Goal: Check status: Check status

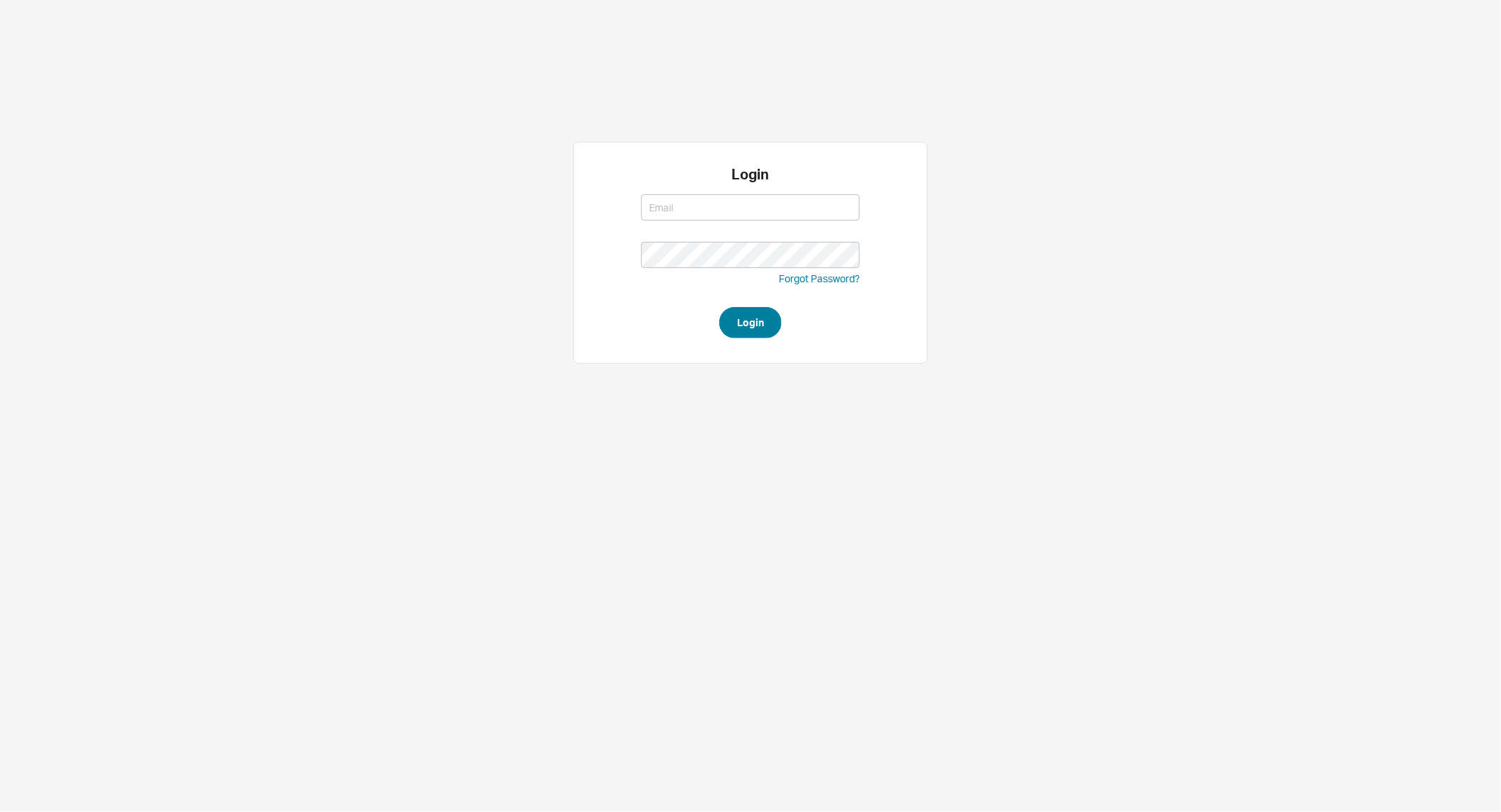
type input "[PERSON_NAME][EMAIL_ADDRESS][DOMAIN_NAME]"
click at [750, 319] on button "Login" at bounding box center [750, 322] width 63 height 31
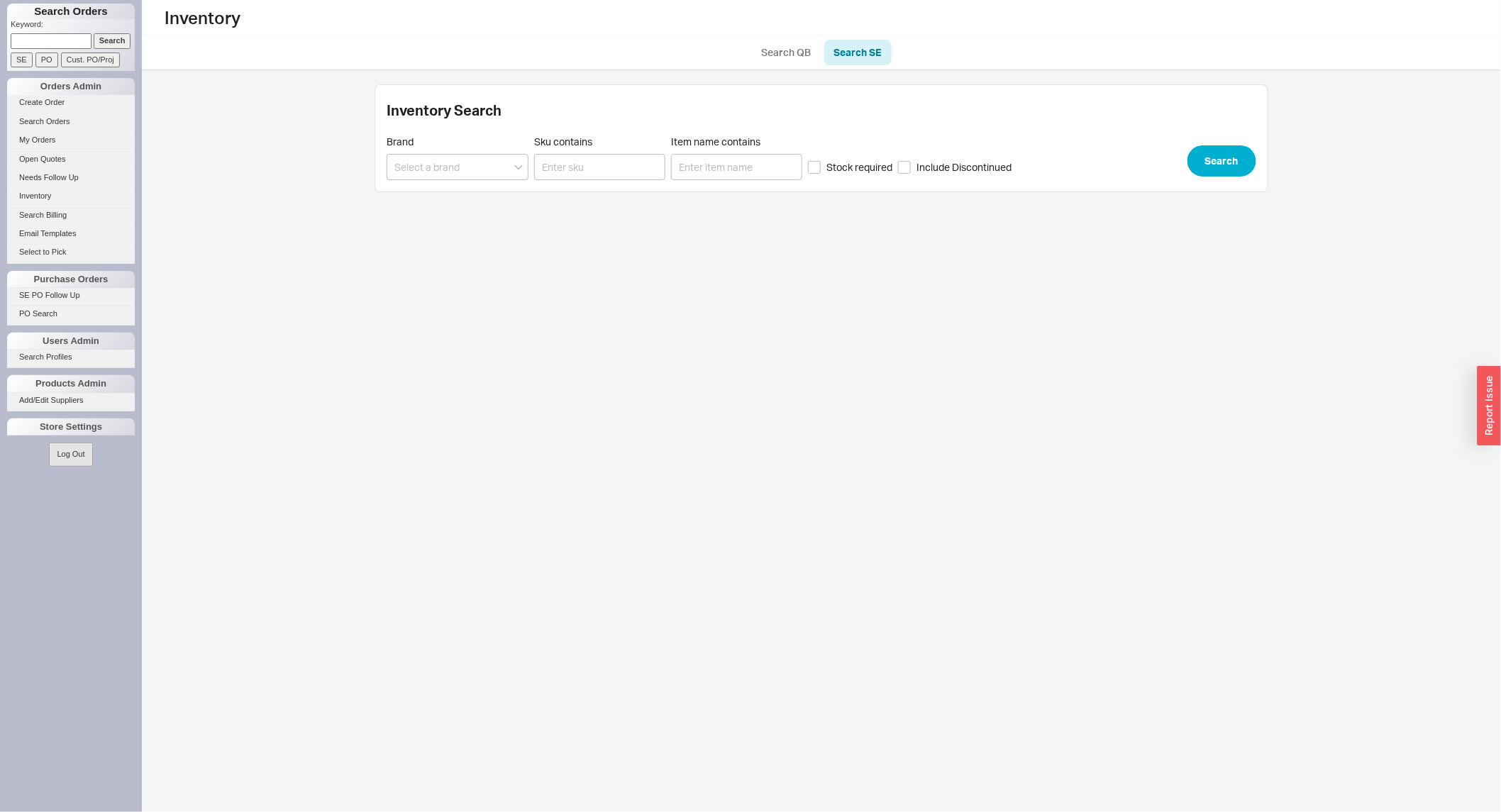
click at [54, 41] on input at bounding box center [51, 41] width 81 height 15
type input "920666"
click at [94, 33] on input "Search" at bounding box center [112, 41] width 38 height 15
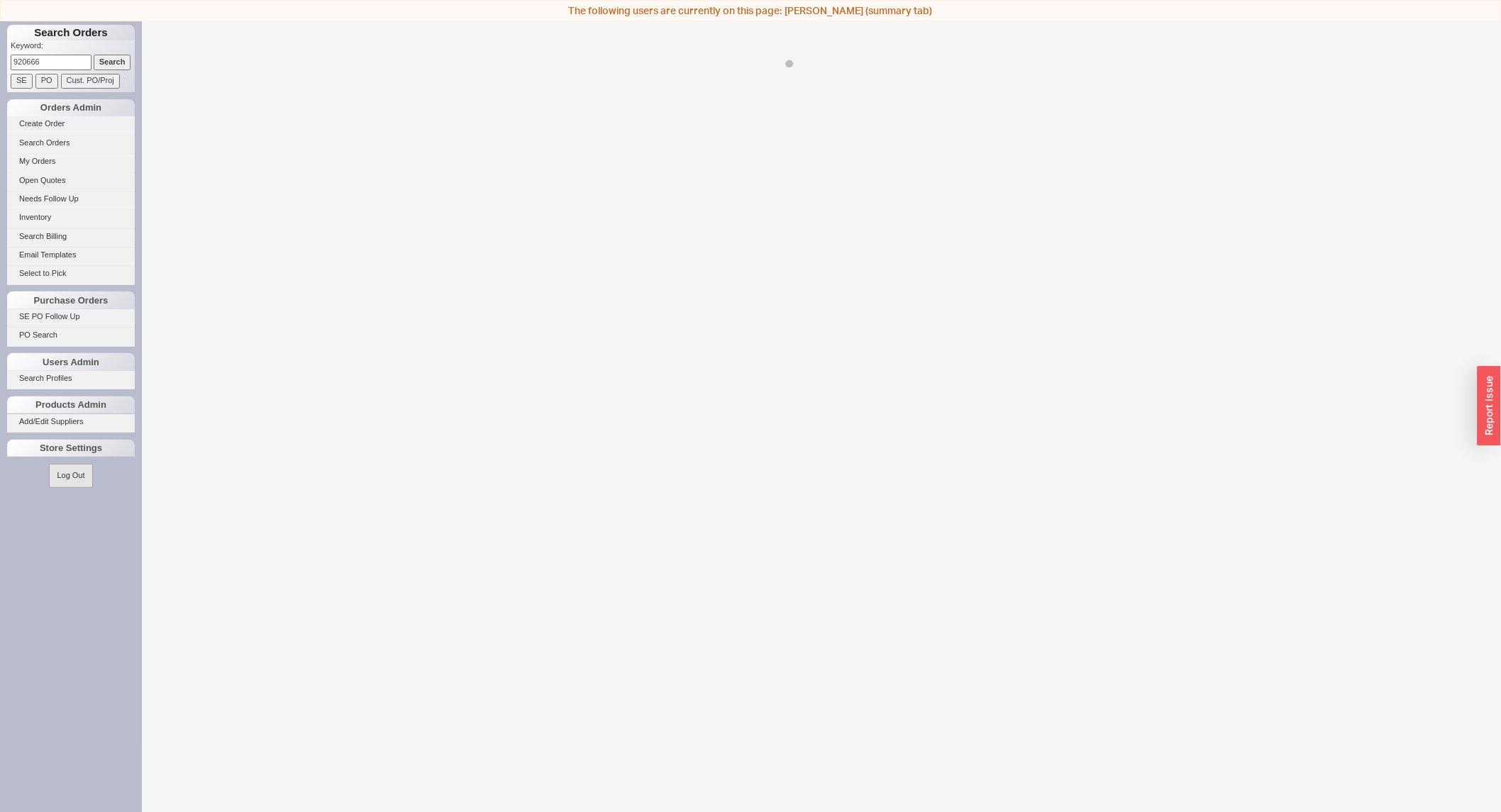
select select "LOW"
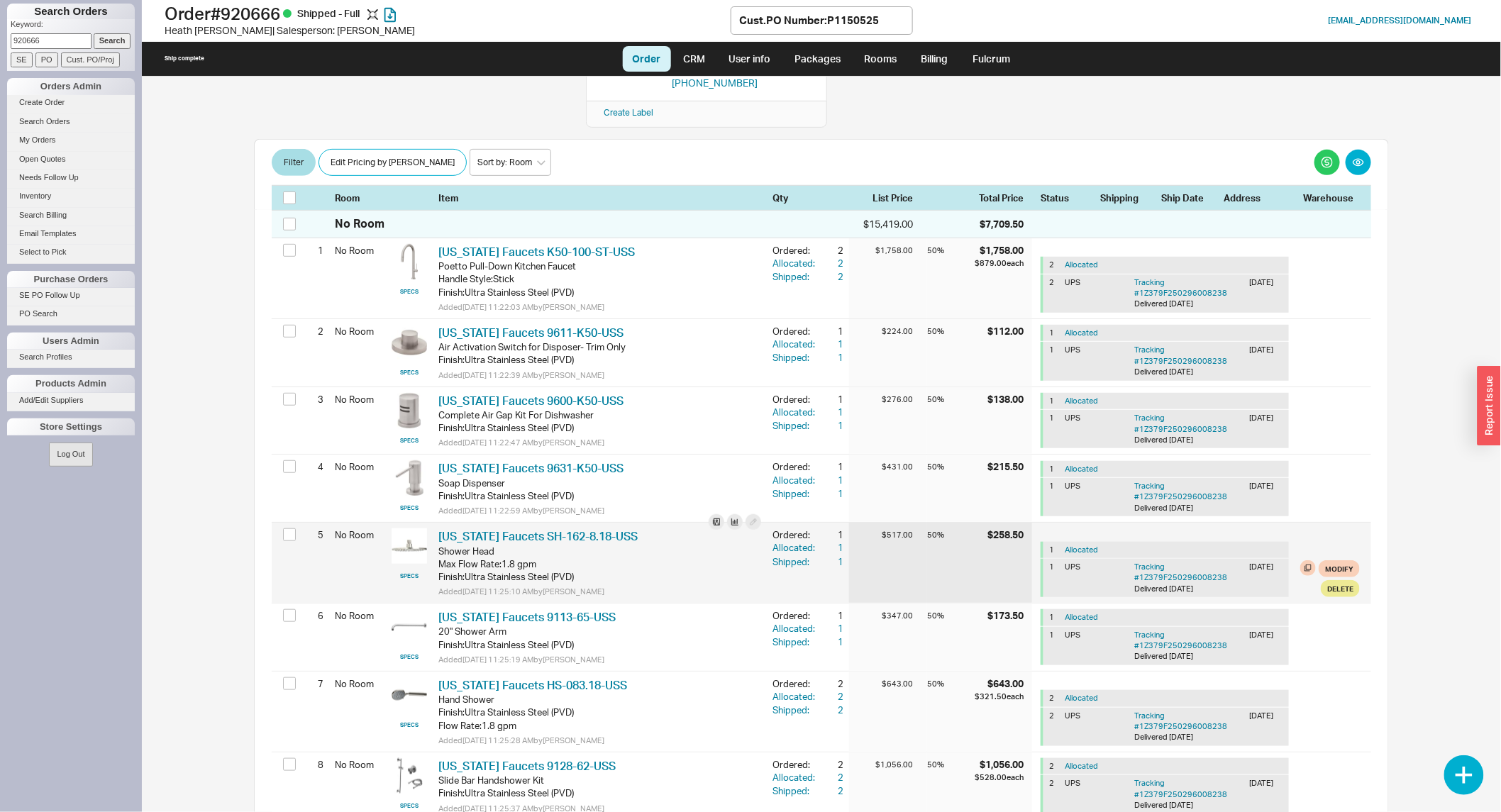
scroll to position [79, 0]
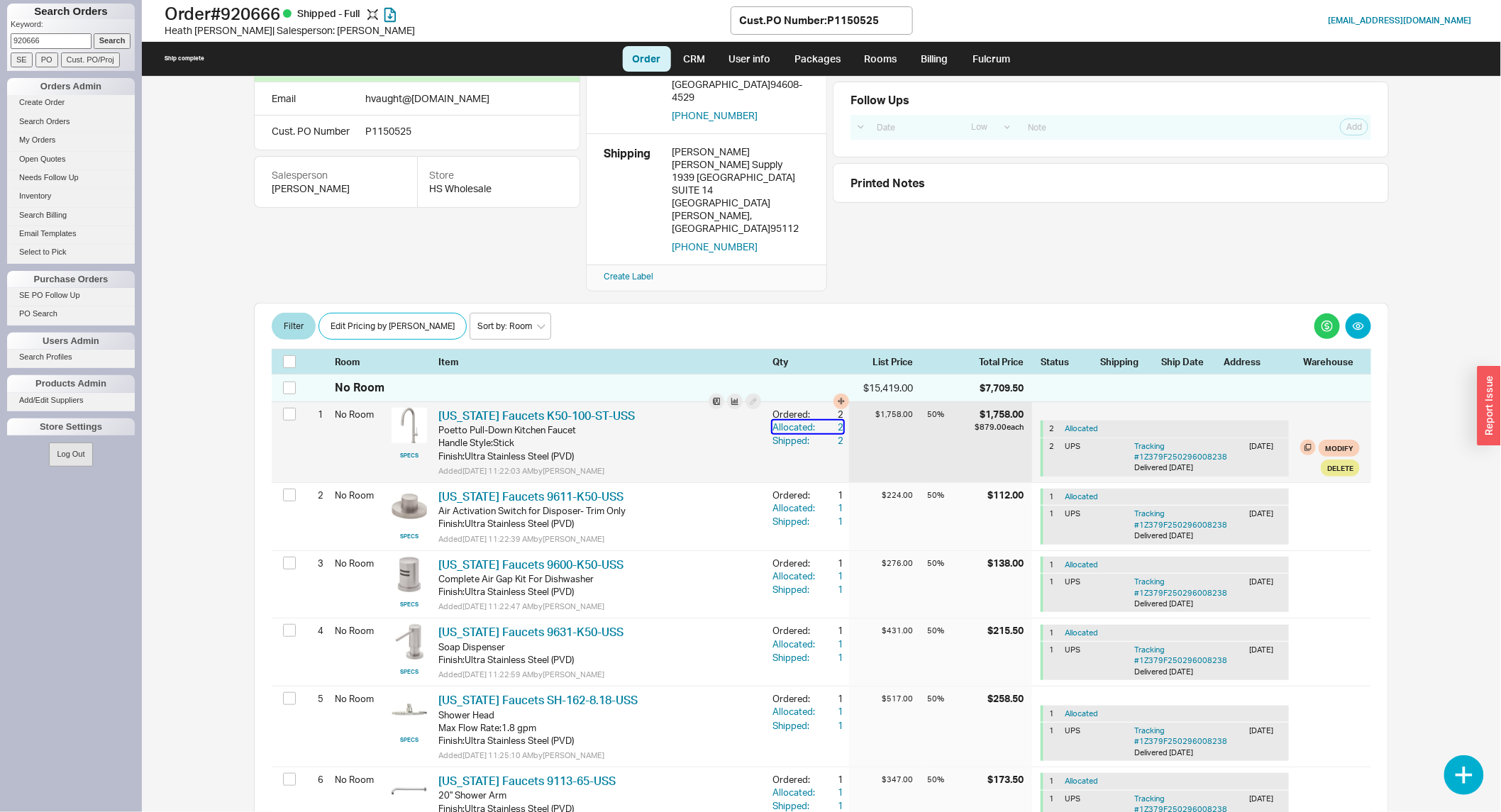
click at [828, 421] on div "2" at bounding box center [830, 426] width 26 height 13
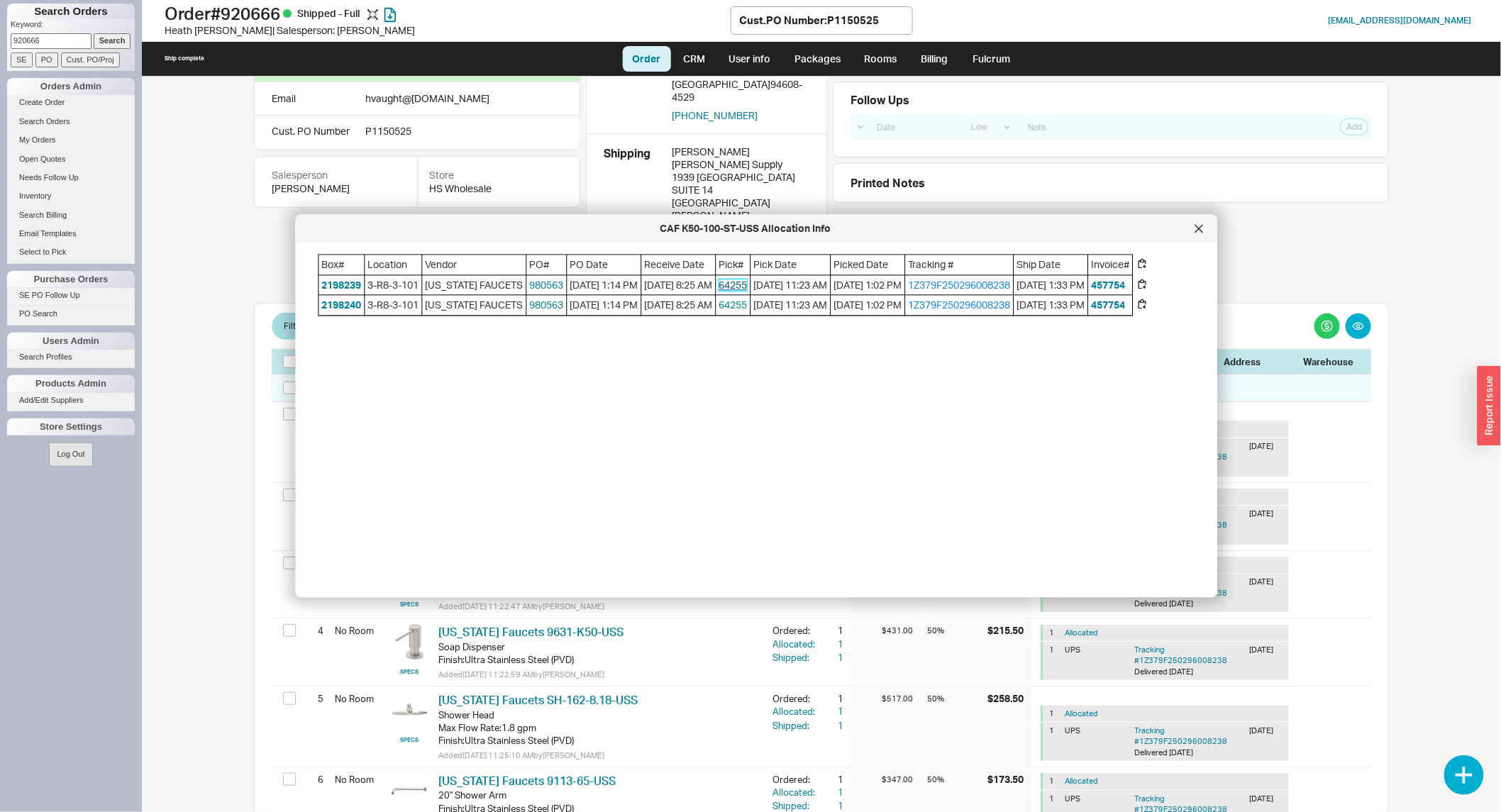
click at [747, 278] on link "64255" at bounding box center [733, 284] width 28 height 12
drag, startPoint x: 1196, startPoint y: 223, endPoint x: 1192, endPoint y: 238, distance: 15.5
click at [1193, 235] on div at bounding box center [1199, 228] width 23 height 23
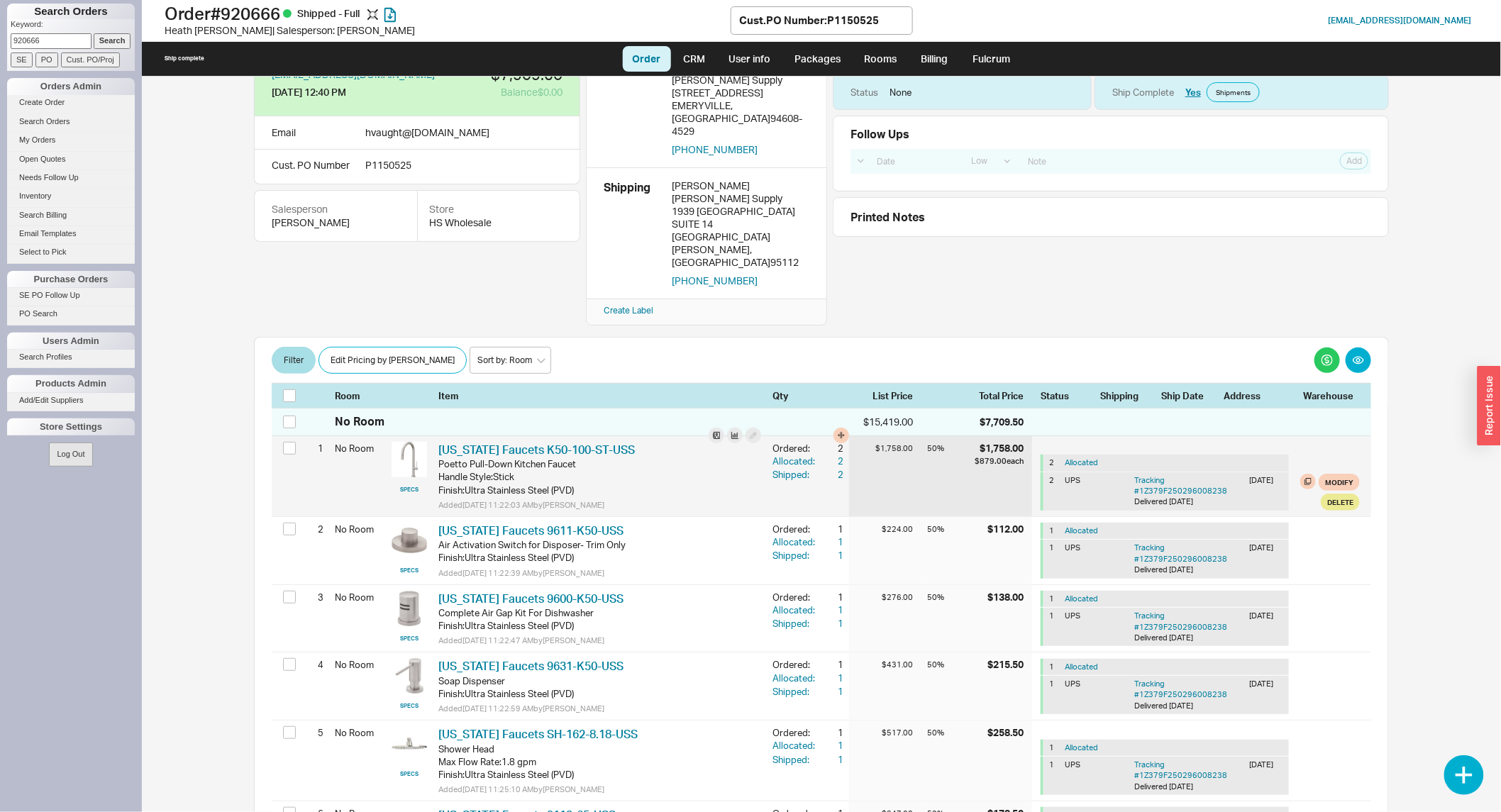
scroll to position [0, 0]
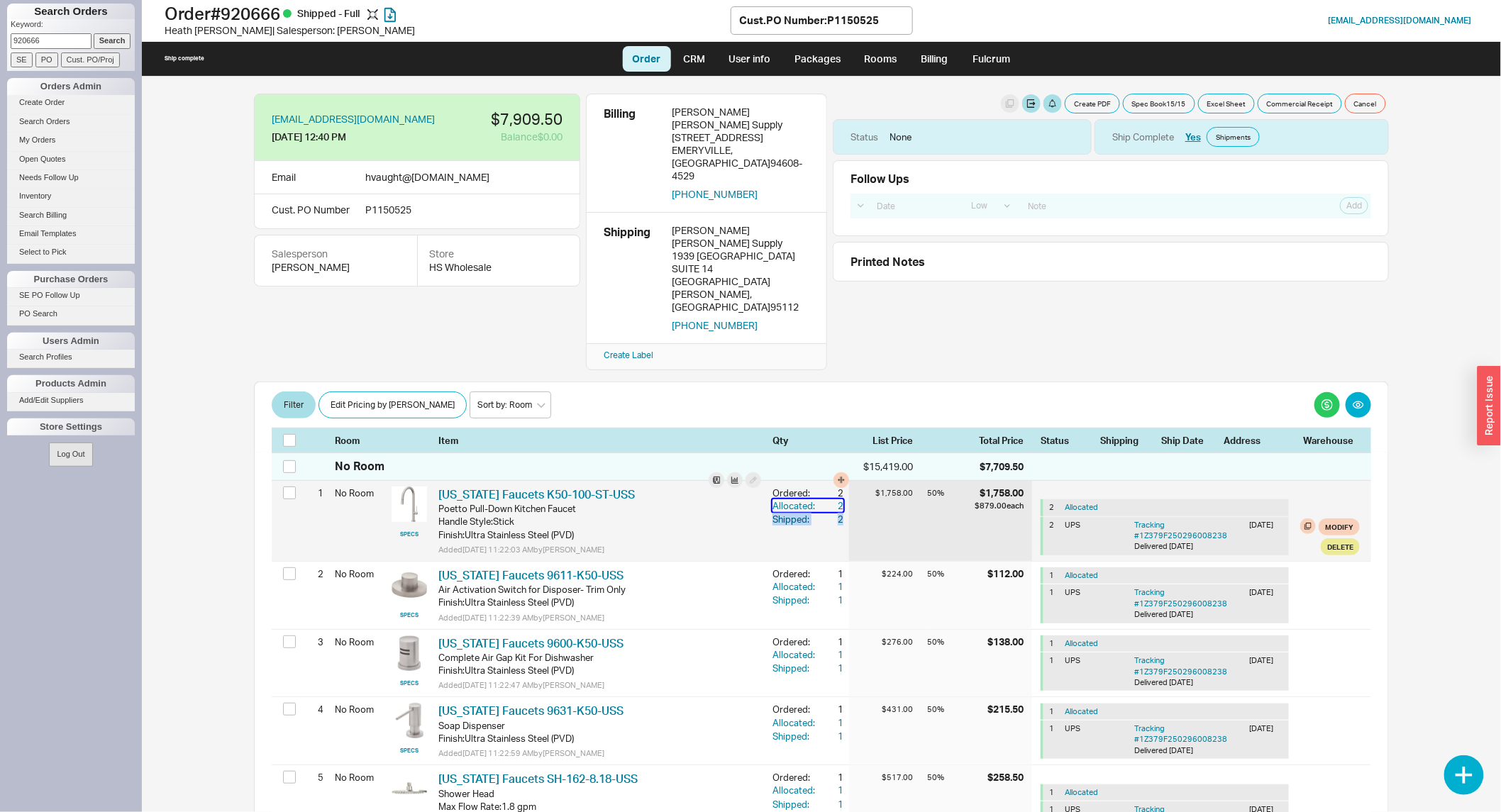
drag, startPoint x: 830, startPoint y: 457, endPoint x: 829, endPoint y: 473, distance: 16.0
click at [829, 499] on div "Allocated: 2 Shipped: 2" at bounding box center [808, 512] width 71 height 26
click at [829, 513] on div "2" at bounding box center [830, 518] width 26 height 13
